Goal: Check status

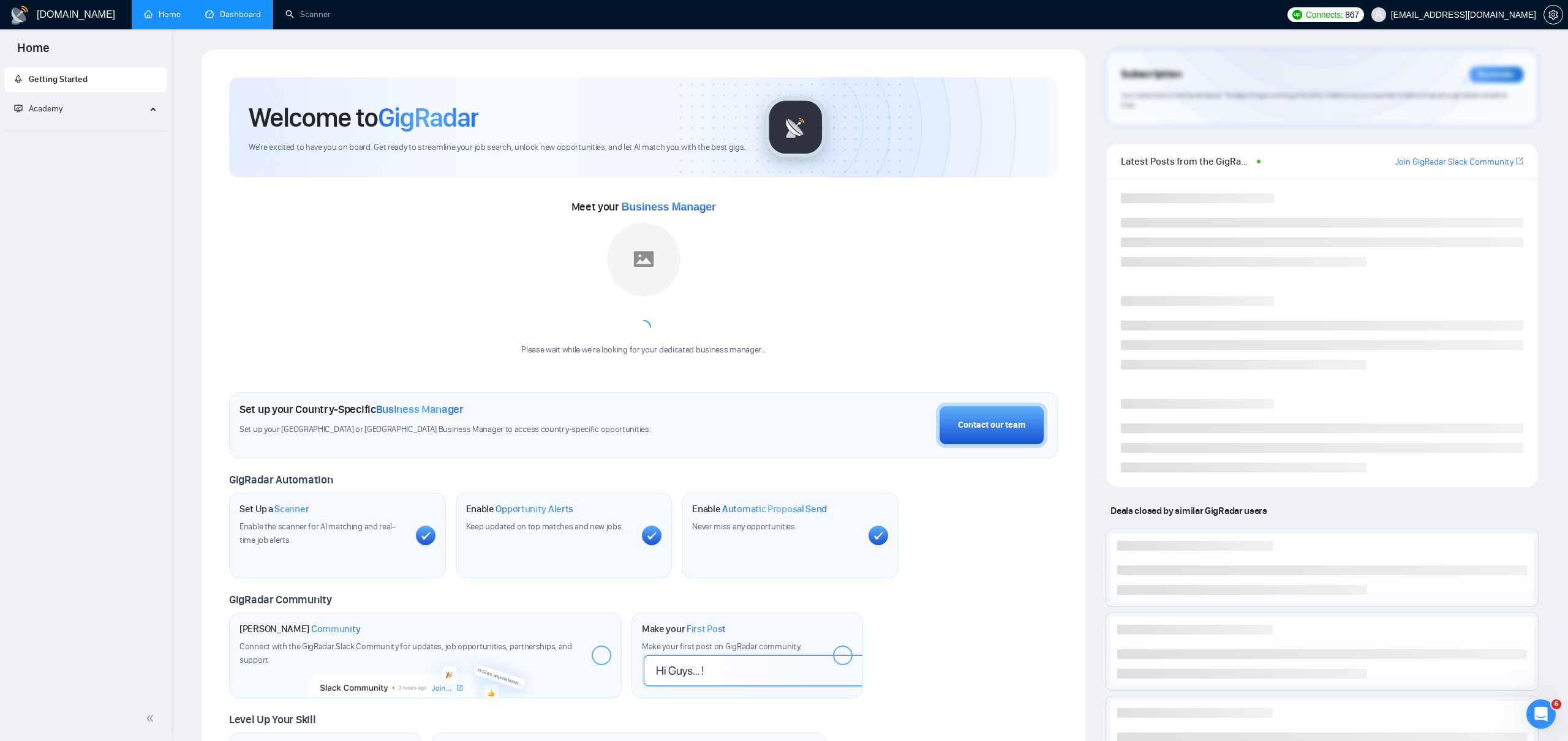
click at [238, 10] on link "Dashboard" at bounding box center [233, 14] width 56 height 10
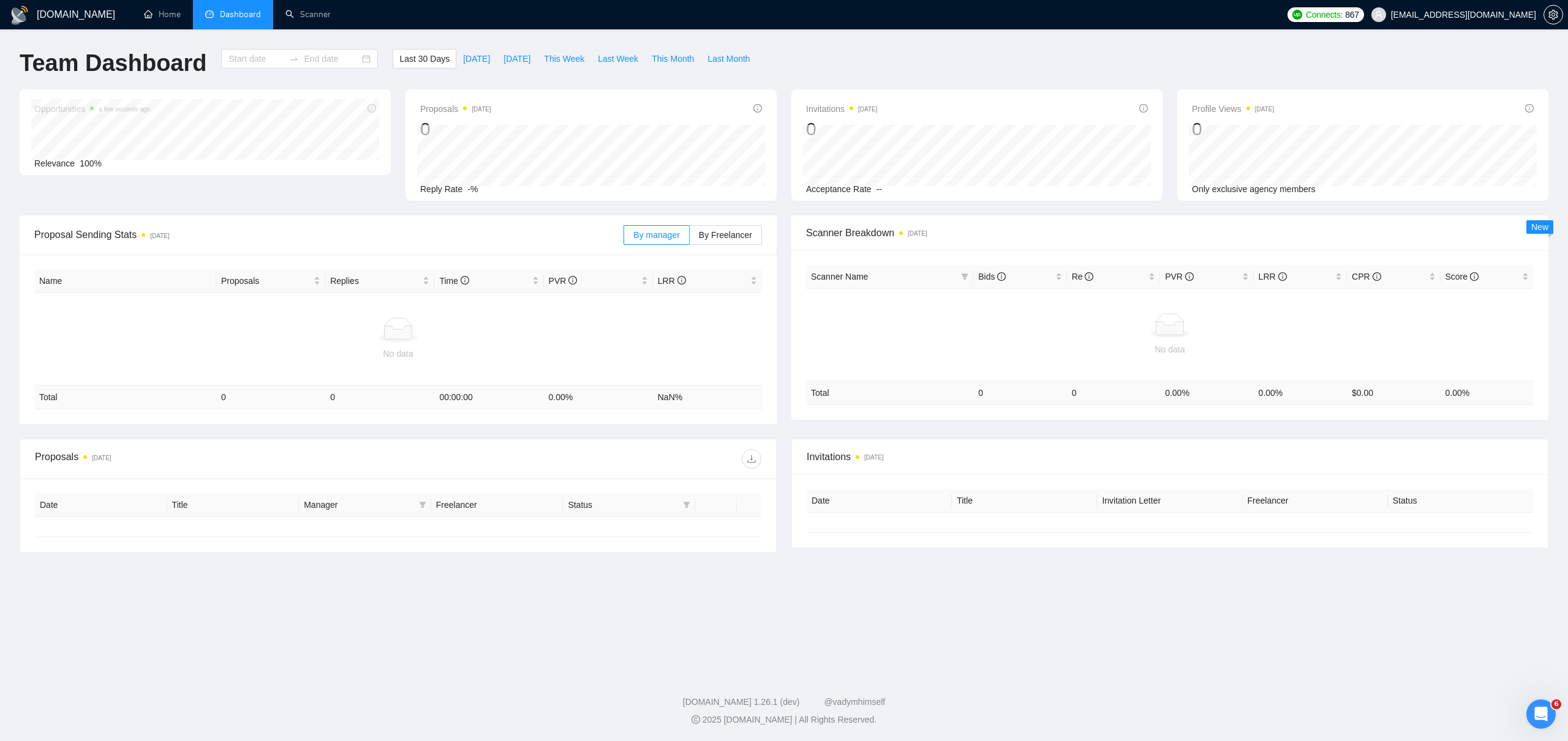
type input "[DATE]"
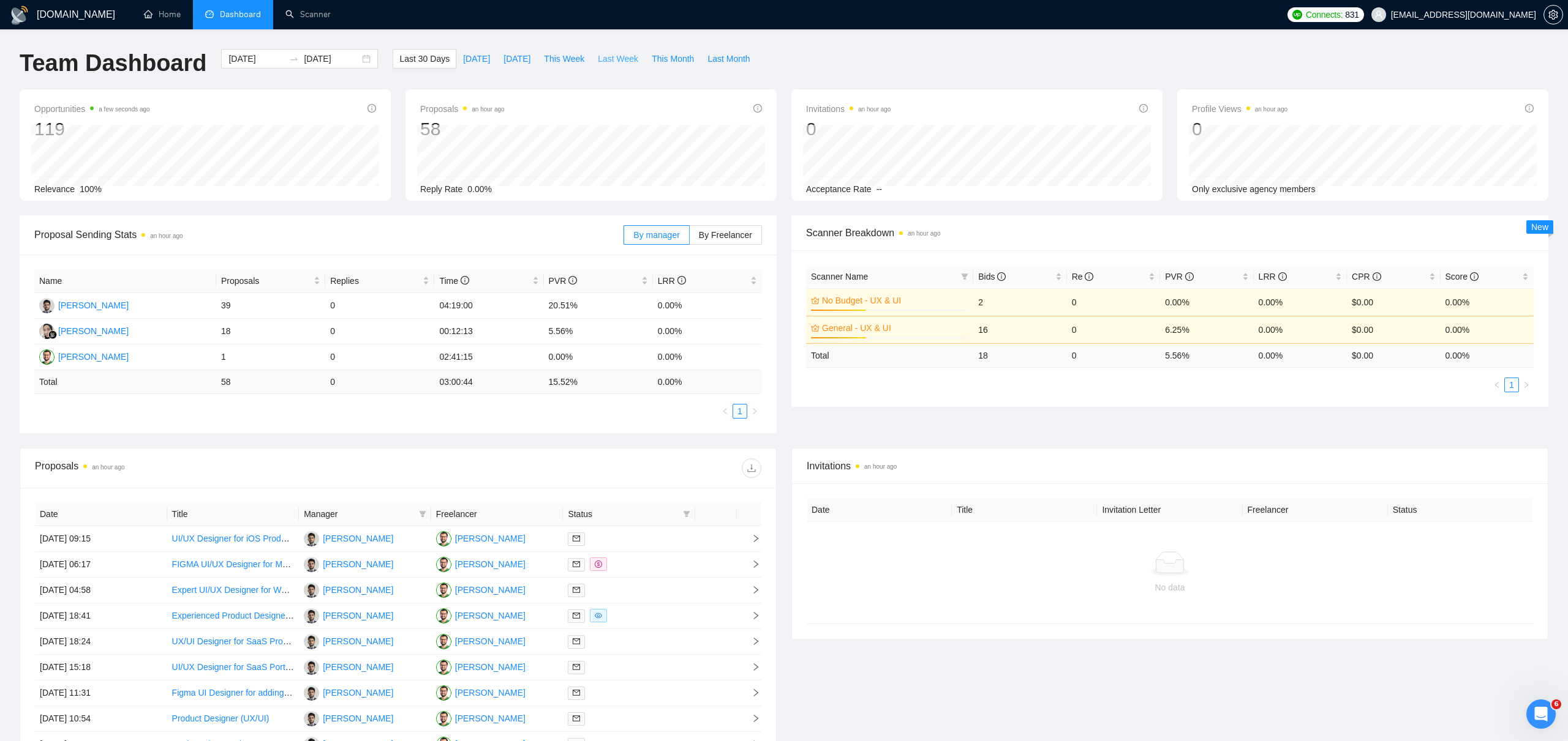
click at [610, 59] on span "Last Week" at bounding box center [618, 59] width 41 height 14
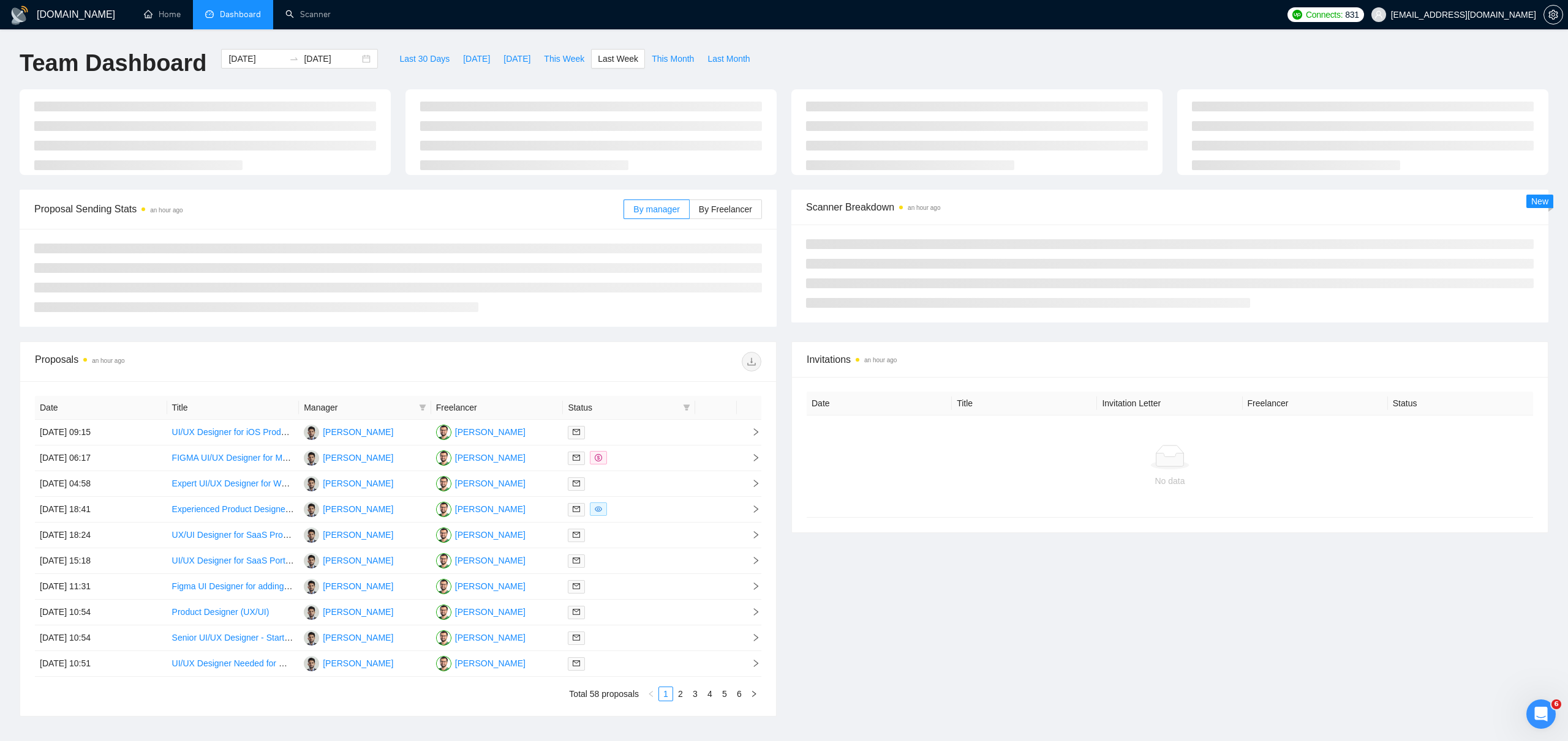
type input "[DATE]"
